Goal: Task Accomplishment & Management: Use online tool/utility

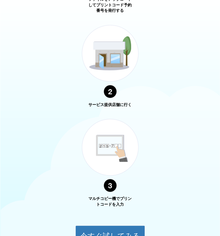
scroll to position [394, 0]
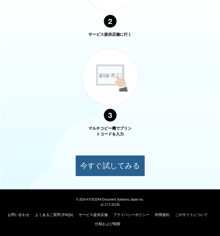
click at [108, 165] on button "今すぐ試してみる" at bounding box center [110, 165] width 70 height 21
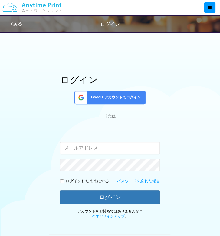
click at [18, 21] on link "戻る" at bounding box center [17, 23] width 12 height 5
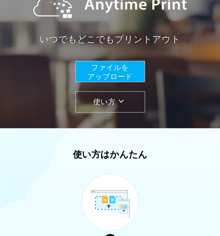
scroll to position [69, 0]
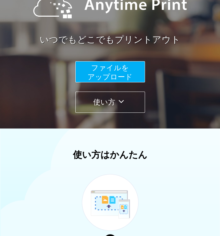
click at [119, 67] on span "ファイルを ​​アップロード" at bounding box center [110, 72] width 45 height 17
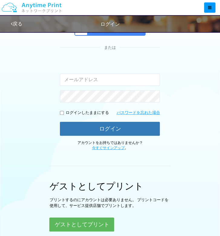
click at [119, 67] on div "入力されたメールアドレスまたはパスワードが正しくありません。" at bounding box center [110, 72] width 100 height 26
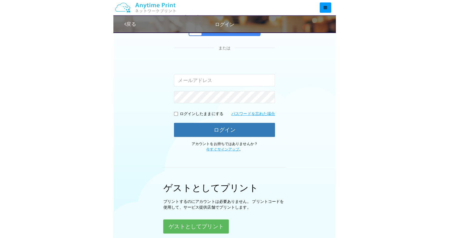
scroll to position [23, 0]
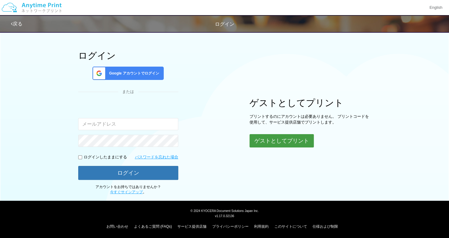
click at [220, 137] on button "ゲストとしてプリント" at bounding box center [282, 140] width 64 height 13
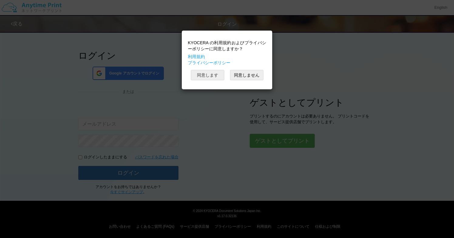
click at [211, 71] on button "同意します" at bounding box center [207, 75] width 33 height 10
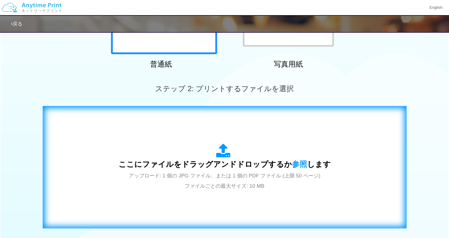
scroll to position [126, 0]
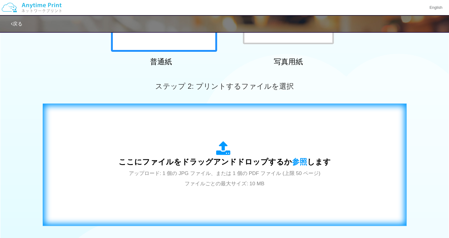
click at [219, 150] on icon at bounding box center [224, 148] width 17 height 15
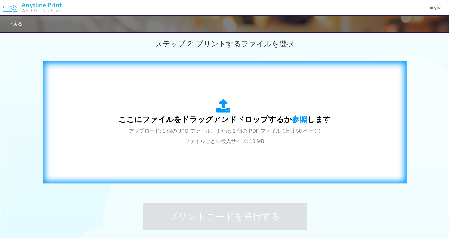
scroll to position [171, 0]
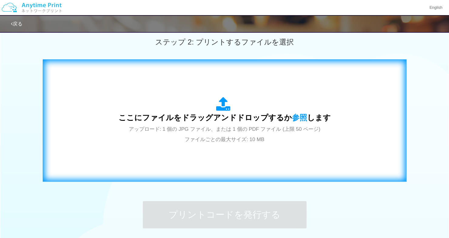
click at [196, 135] on div "ここにファイルをドラッグアンドドロップするか 参照 します アップロード: 1 個の JPG ファイル、または 1 個の PDF ファイル (上限 50 ペー…" at bounding box center [225, 120] width 212 height 47
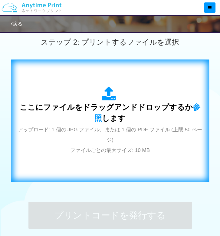
click at [114, 146] on div "ここにファイルをドラッグアンドドロップするか 参照 します アップロード: 1 個の JPG ファイル、または 1 個の PDF ファイル (上限 50 ペー…" at bounding box center [110, 120] width 186 height 69
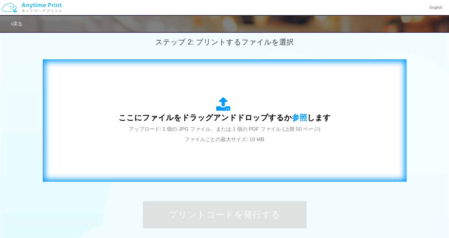
click at [213, 102] on div "ここにファイルをドラッグアンドドロップするか 参照 します アップロード: 1 個の JPG ファイル、または 1 個の PDF ファイル (上限 50 ペー…" at bounding box center [225, 120] width 212 height 47
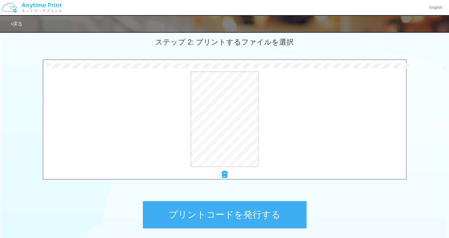
click at [220, 211] on button "プリントコードを発行する" at bounding box center [225, 214] width 164 height 27
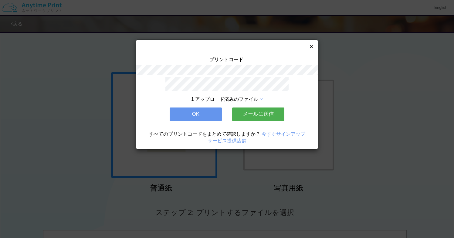
click at [204, 112] on button "OK" at bounding box center [195, 114] width 52 height 13
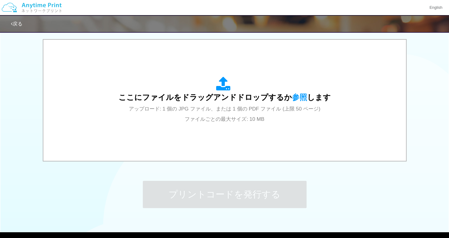
scroll to position [223, 0]
